Goal: Find specific page/section: Find specific page/section

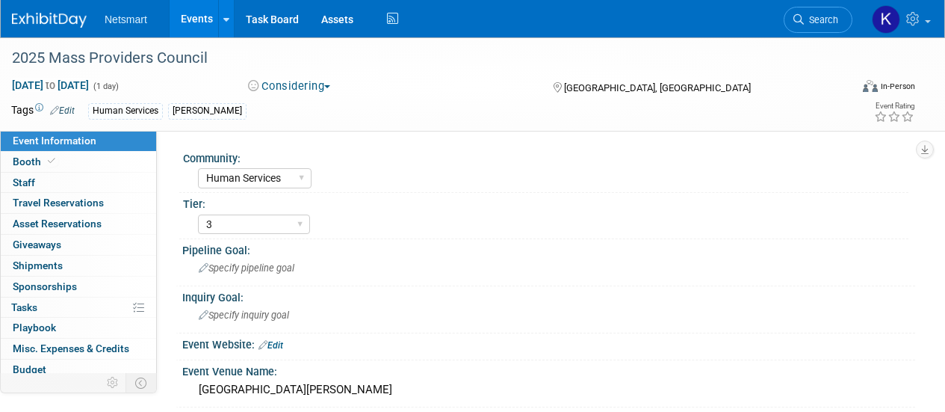
select select "Human Services"
select select "3"
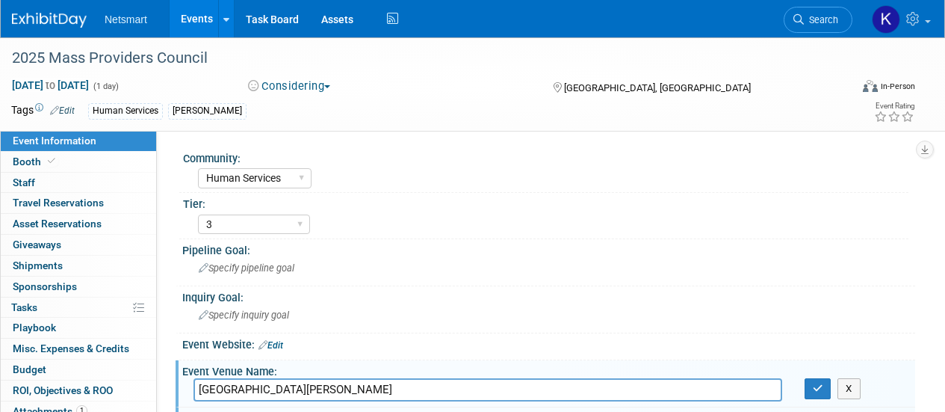
select select "Human Services"
select select "3"
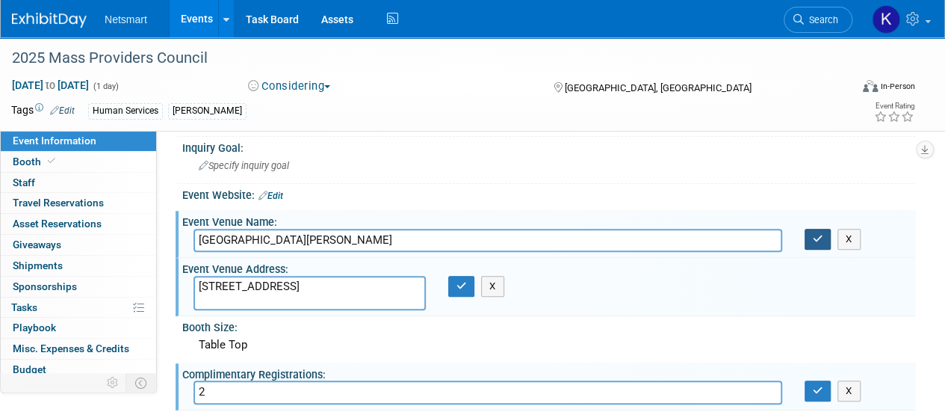
click at [816, 236] on icon "button" at bounding box center [818, 239] width 10 height 10
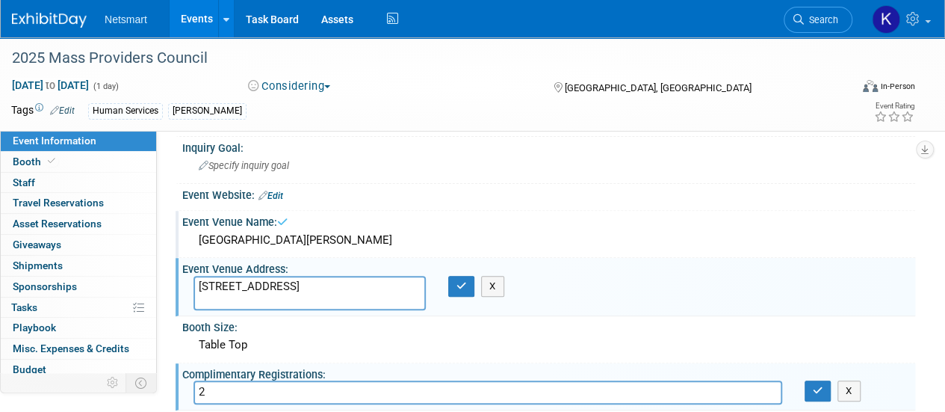
click at [823, 32] on li "Search" at bounding box center [817, 18] width 69 height 37
click at [814, 17] on span "Search" at bounding box center [821, 19] width 34 height 11
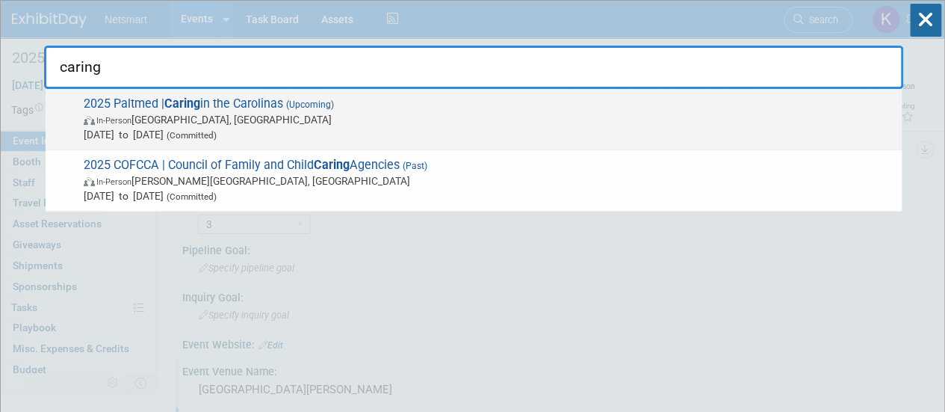
type input "caring"
click at [217, 137] on span "(Committed)" at bounding box center [190, 135] width 53 height 10
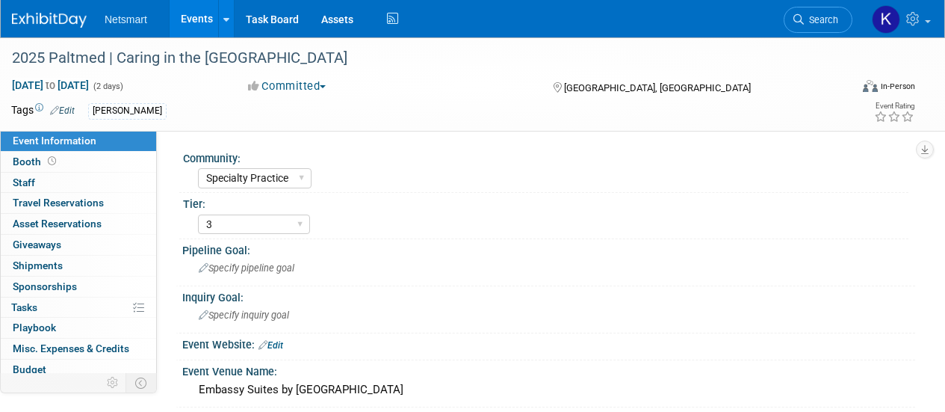
select select "Specialty Practice"
select select "3"
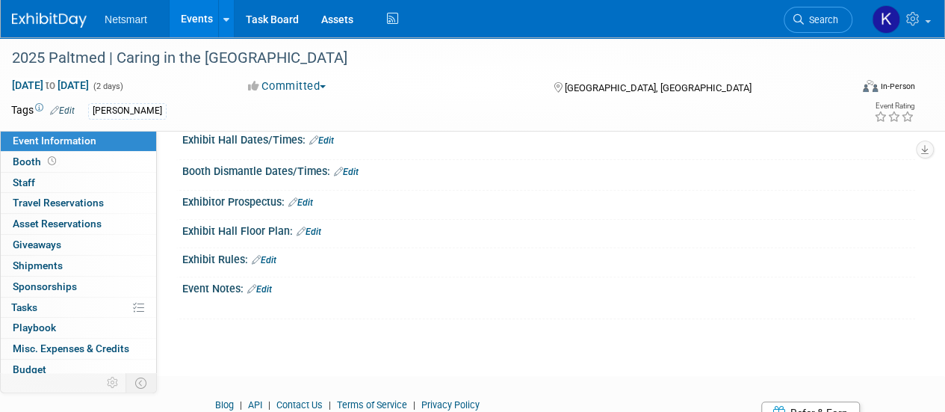
scroll to position [353, 0]
